Goal: Task Accomplishment & Management: Use online tool/utility

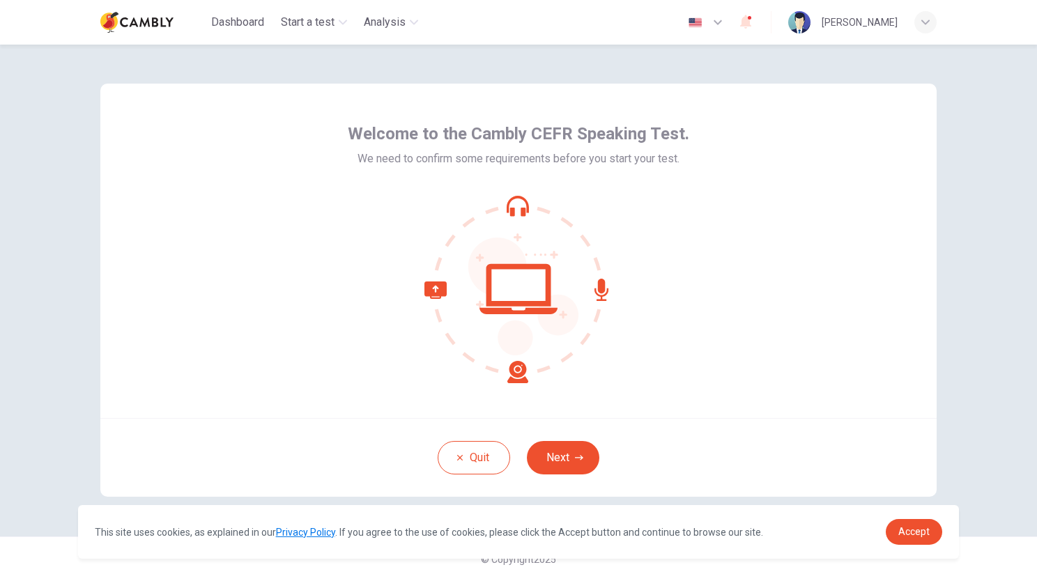
click at [515, 386] on div "Welcome to the Cambly CEFR Speaking Test. We need to confirm some requirements …" at bounding box center [518, 251] width 837 height 335
click at [547, 461] on button "Next" at bounding box center [563, 457] width 73 height 33
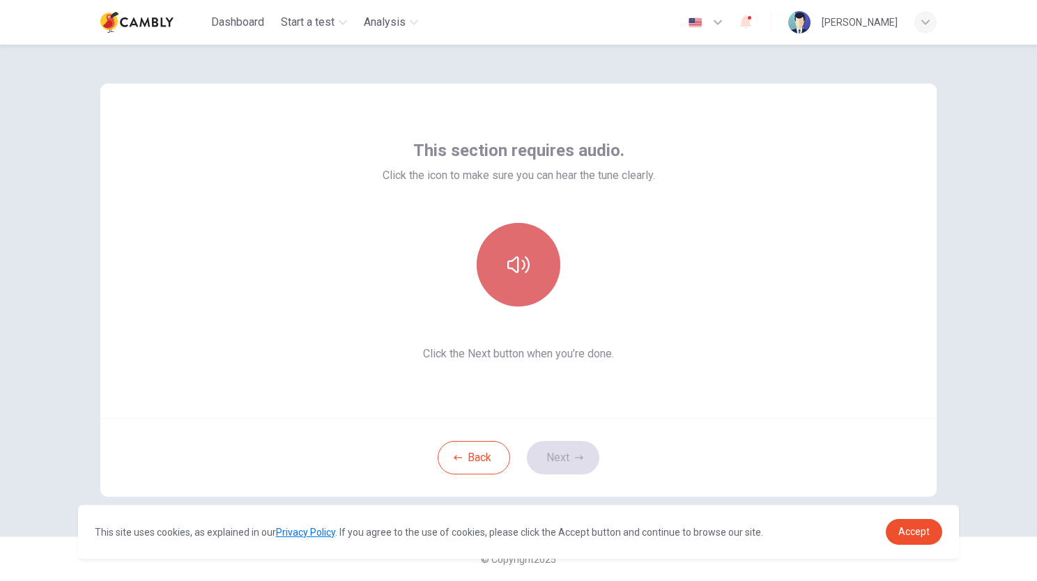
click at [533, 298] on button "button" at bounding box center [519, 265] width 84 height 84
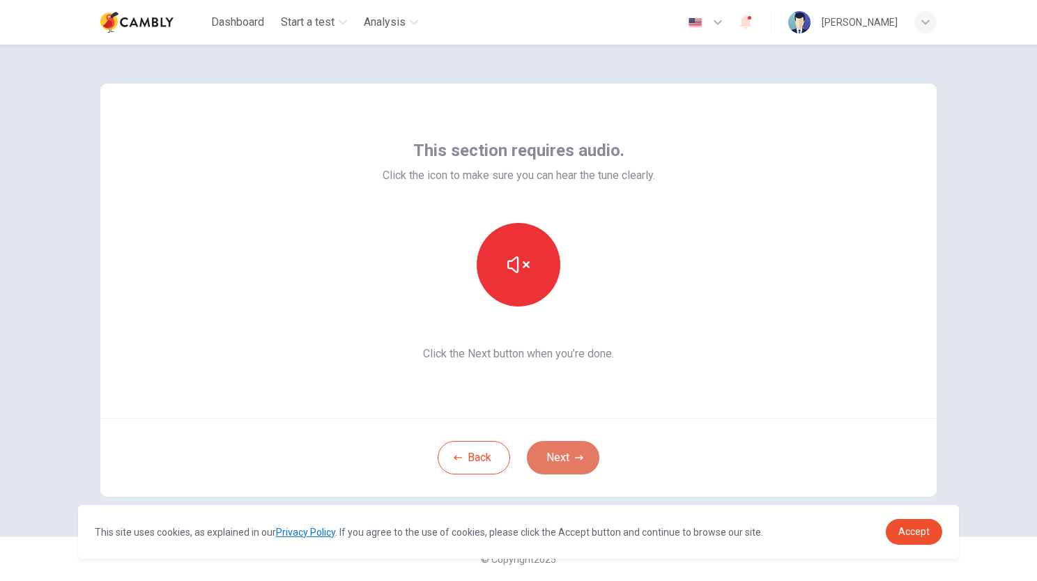
click at [570, 459] on button "Next" at bounding box center [563, 457] width 73 height 33
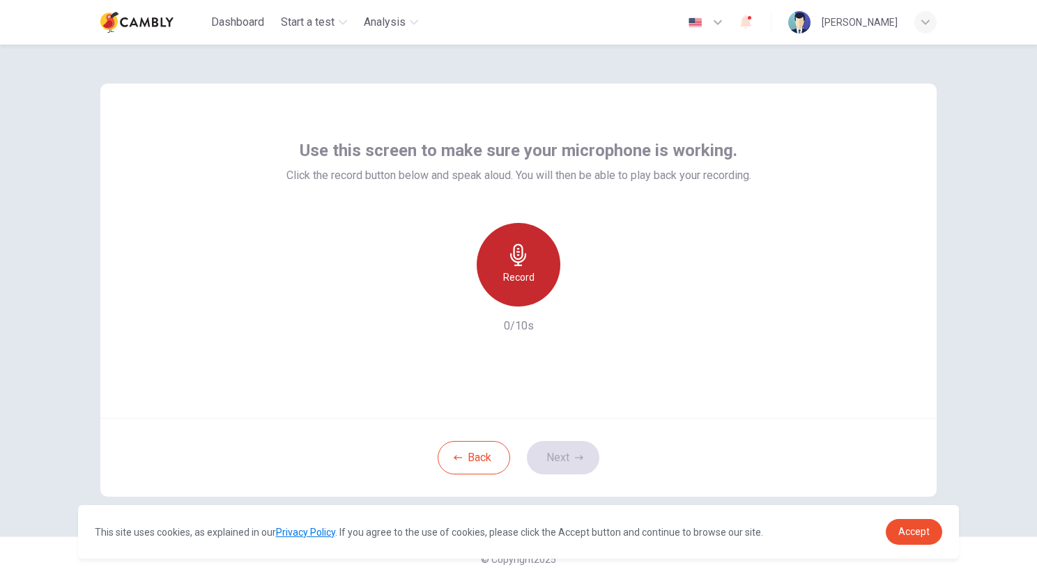
click at [528, 258] on icon "button" at bounding box center [519, 255] width 22 height 22
click at [526, 252] on icon "button" at bounding box center [519, 255] width 22 height 22
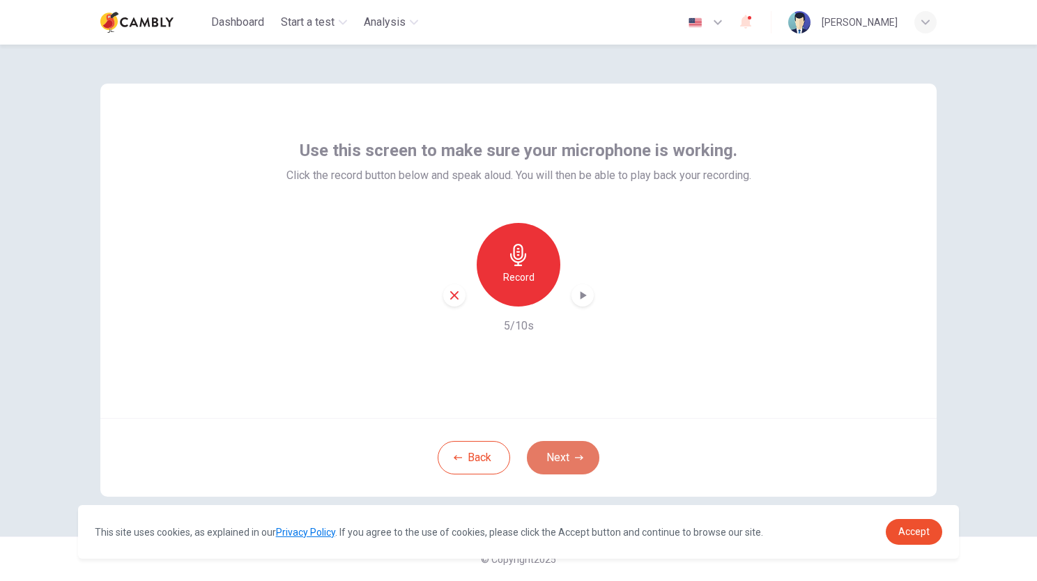
click at [571, 448] on button "Next" at bounding box center [563, 457] width 73 height 33
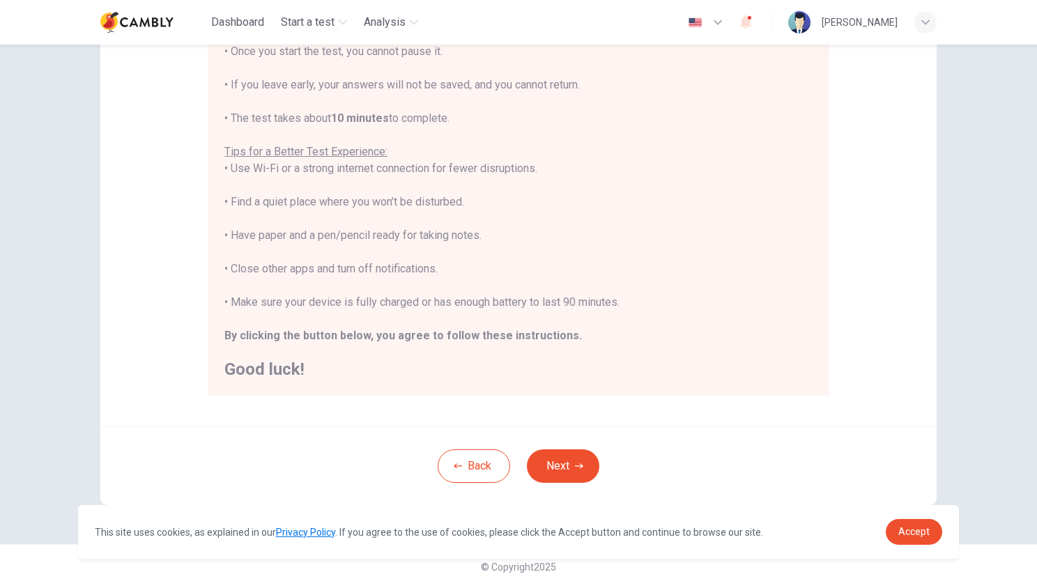
scroll to position [193, 0]
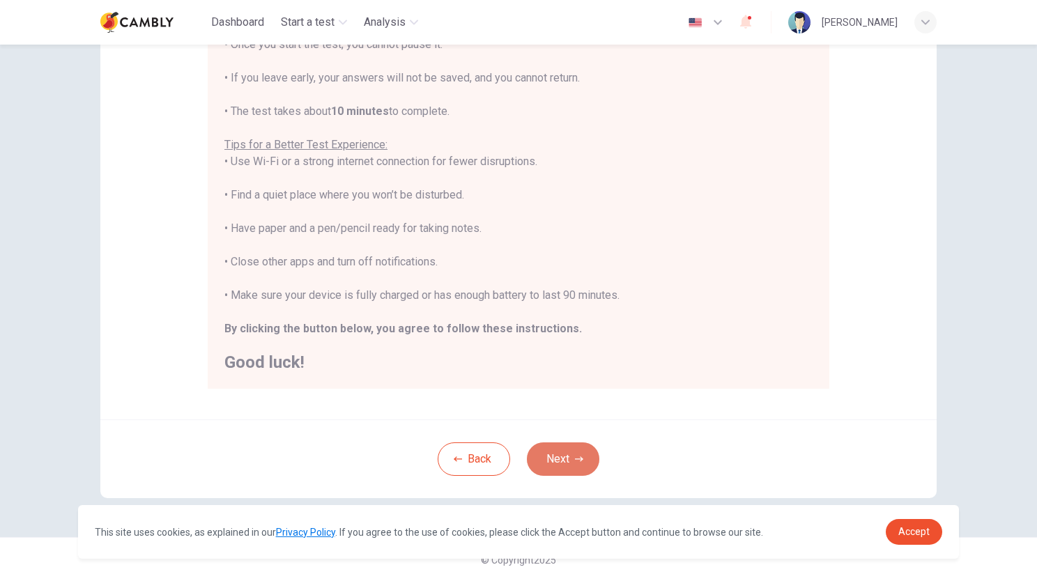
click at [568, 455] on button "Next" at bounding box center [563, 459] width 73 height 33
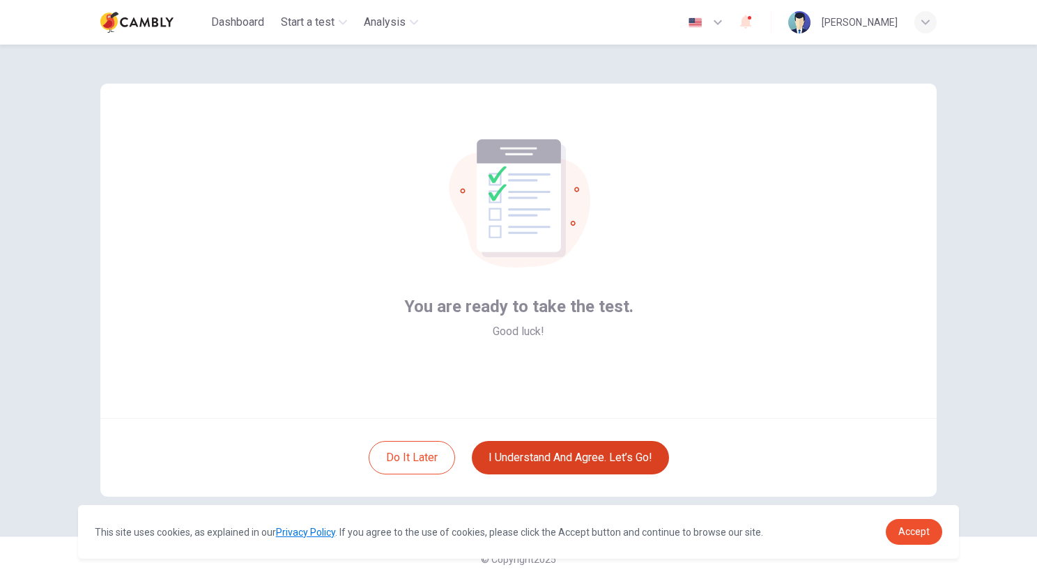
scroll to position [0, 0]
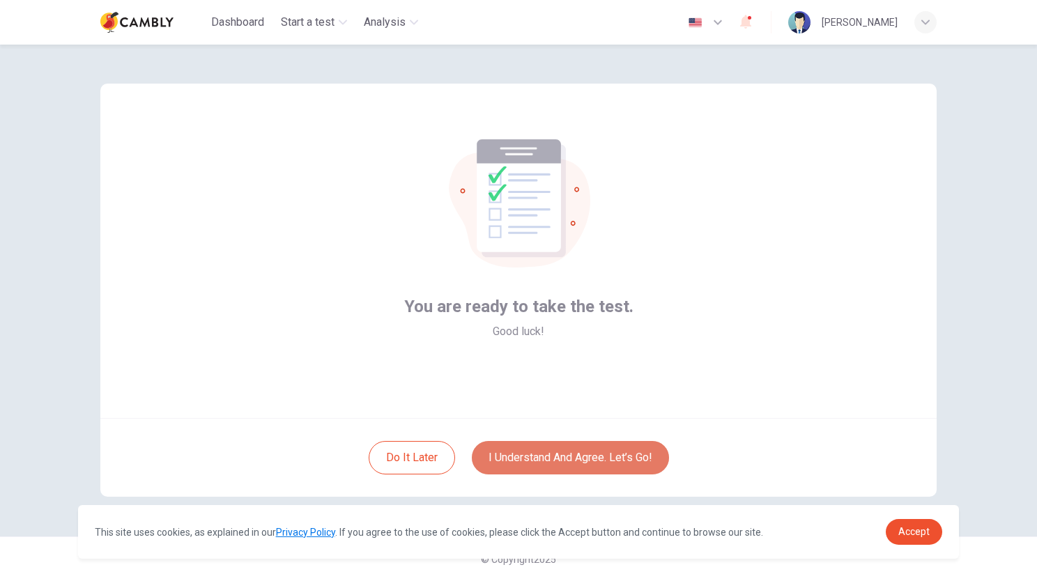
click at [545, 453] on button "I understand and agree. Let’s go!" at bounding box center [570, 457] width 197 height 33
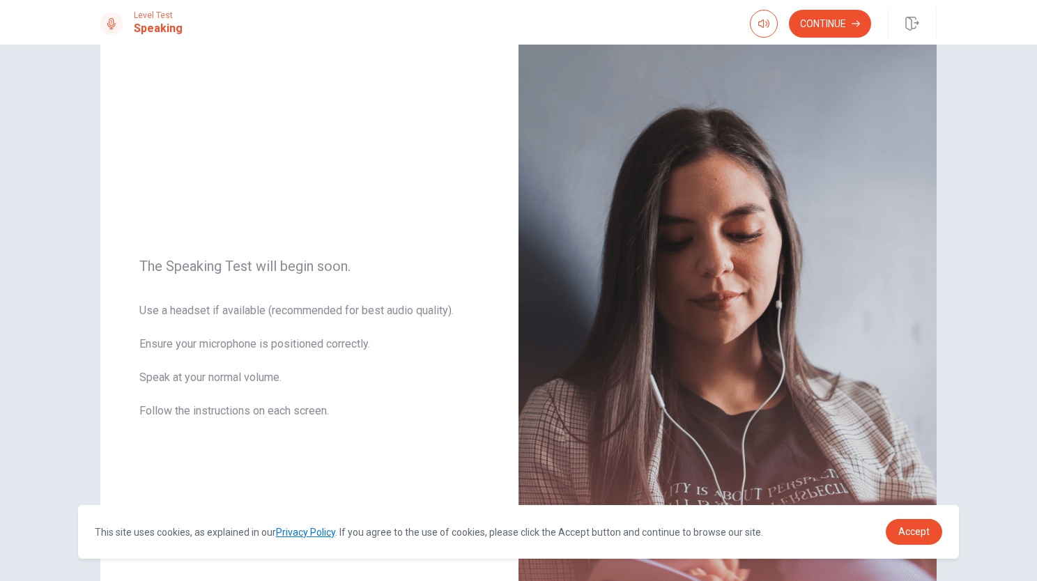
scroll to position [10, 0]
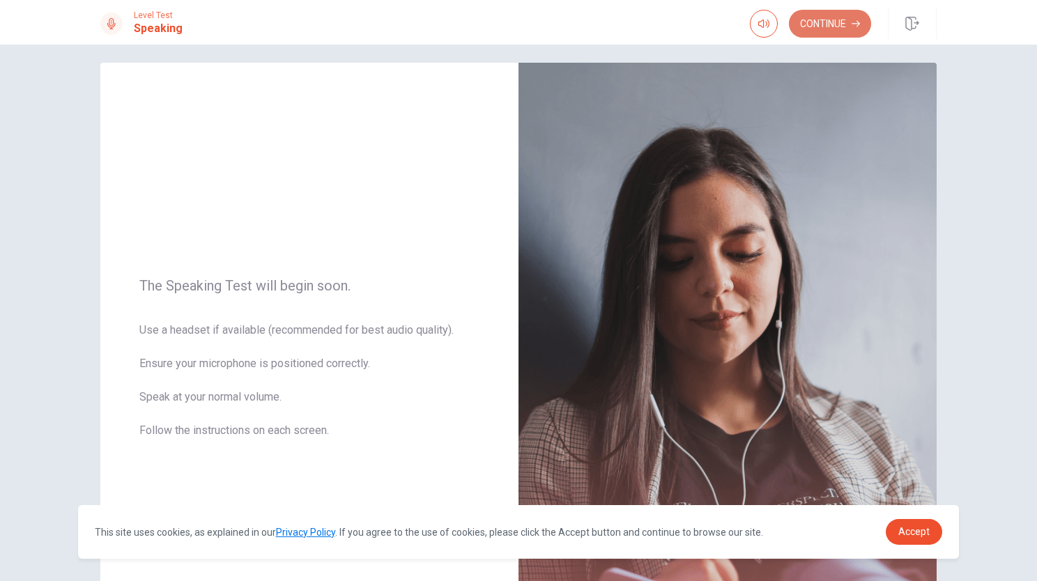
click at [812, 29] on button "Continue" at bounding box center [830, 24] width 82 height 28
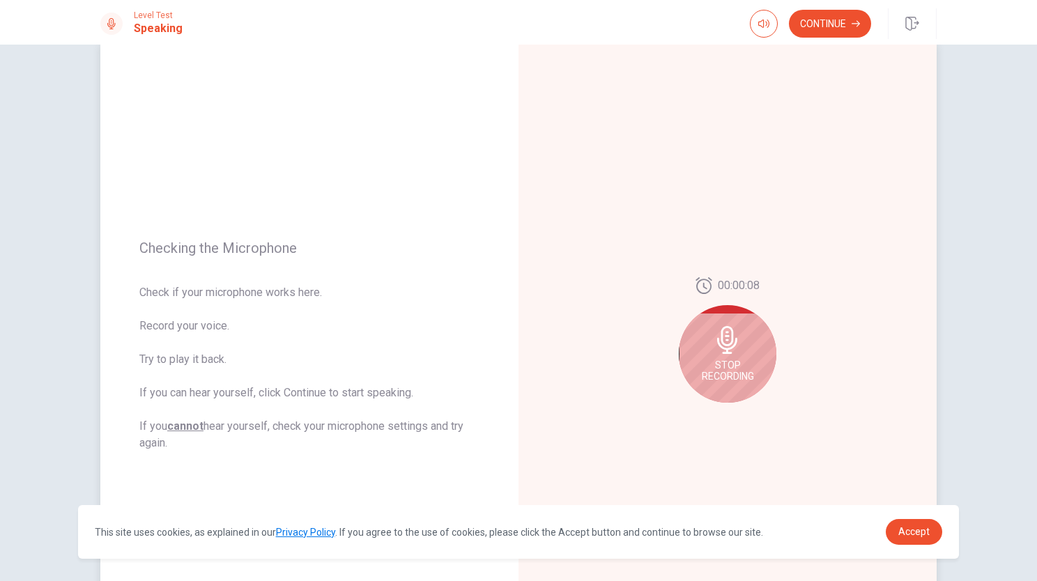
scroll to position [31, 0]
click at [714, 353] on icon at bounding box center [728, 340] width 28 height 28
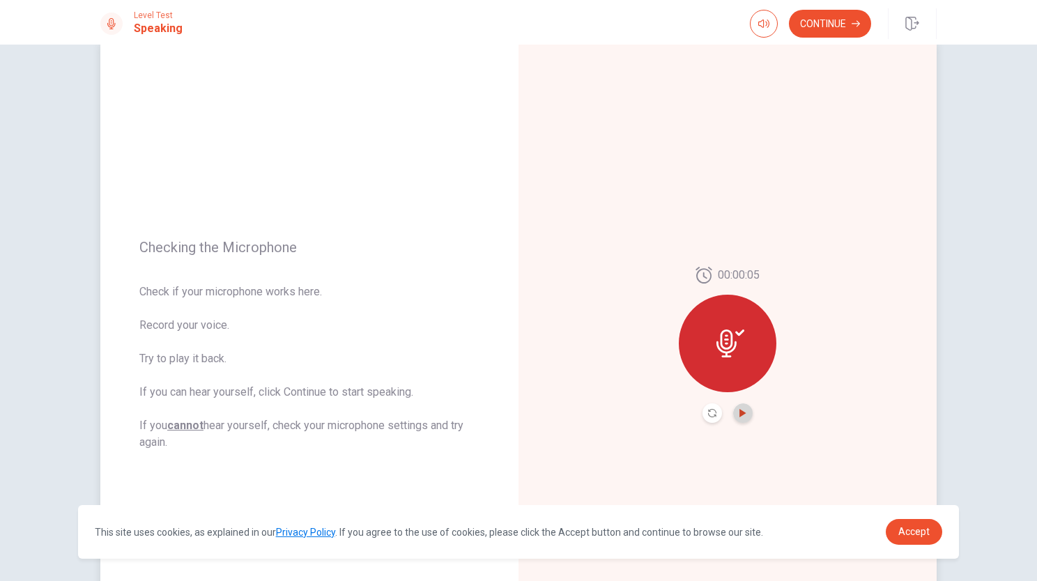
click at [740, 411] on icon "Play Audio" at bounding box center [743, 413] width 6 height 8
click at [834, 26] on button "Continue" at bounding box center [830, 24] width 82 height 28
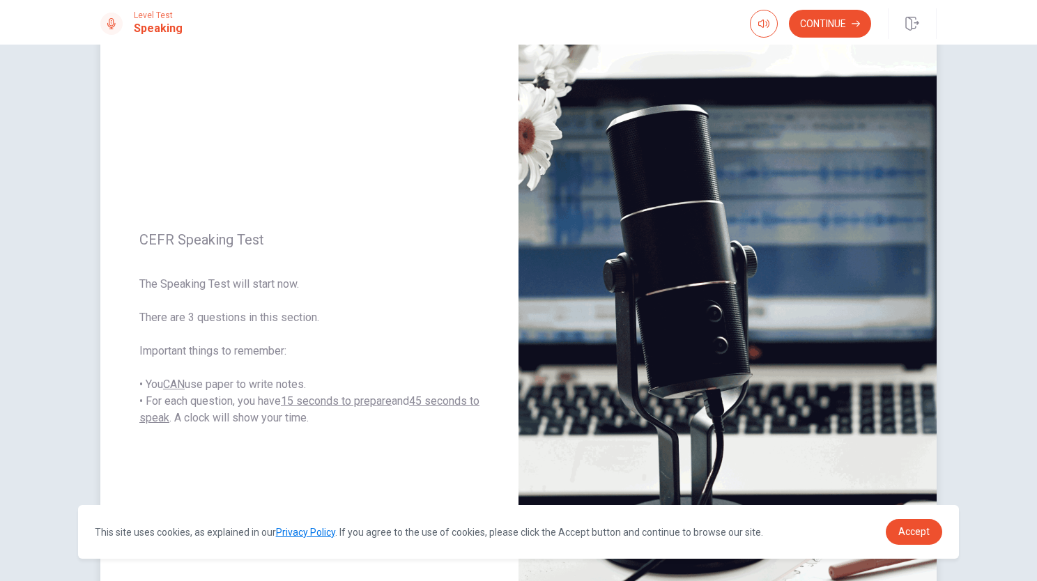
scroll to position [43, 0]
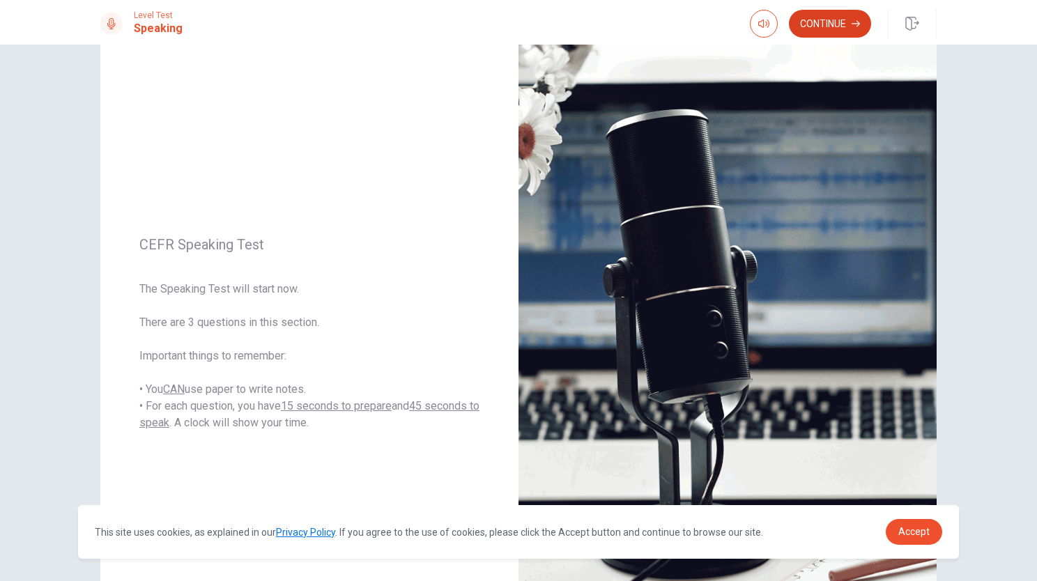
click at [831, 24] on button "Continue" at bounding box center [830, 24] width 82 height 28
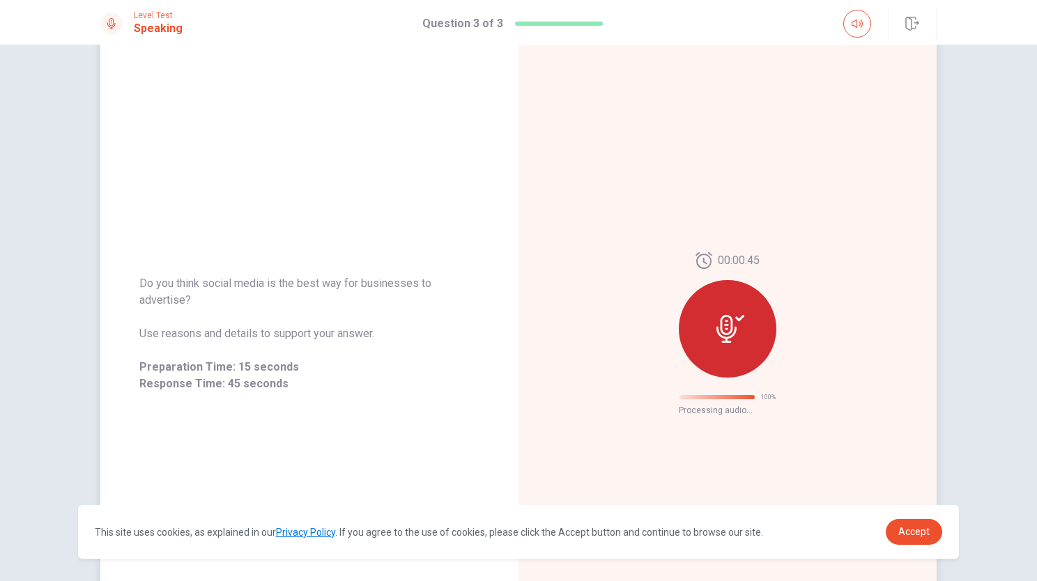
scroll to position [0, 0]
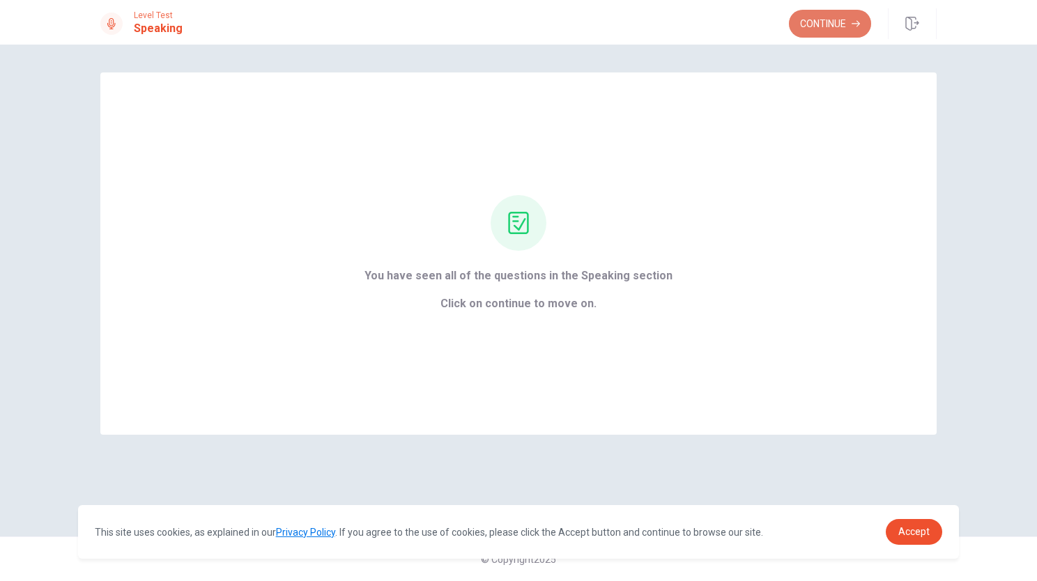
click at [826, 27] on button "Continue" at bounding box center [830, 24] width 82 height 28
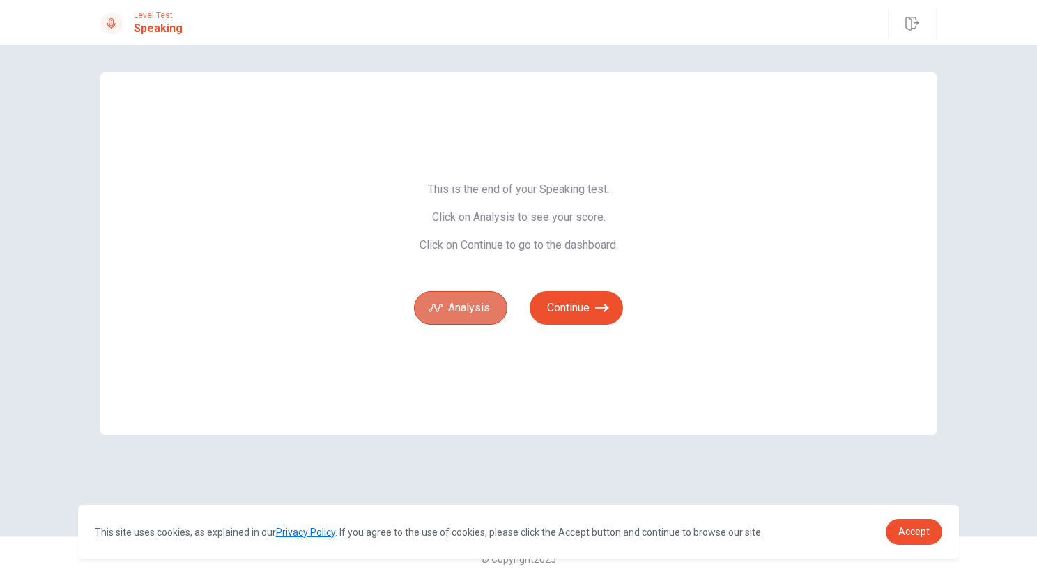
click at [491, 308] on button "Analysis" at bounding box center [460, 307] width 93 height 33
